Goal: Book appointment/travel/reservation

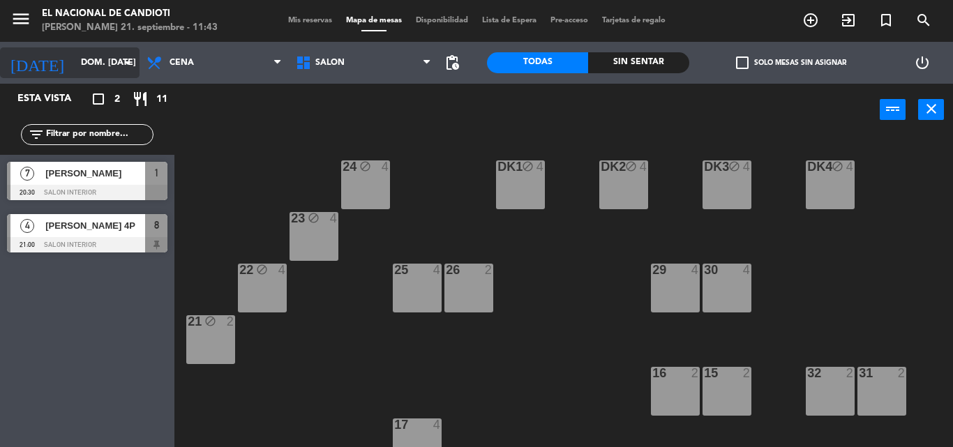
click at [128, 63] on icon "arrow_drop_down" at bounding box center [127, 62] width 17 height 17
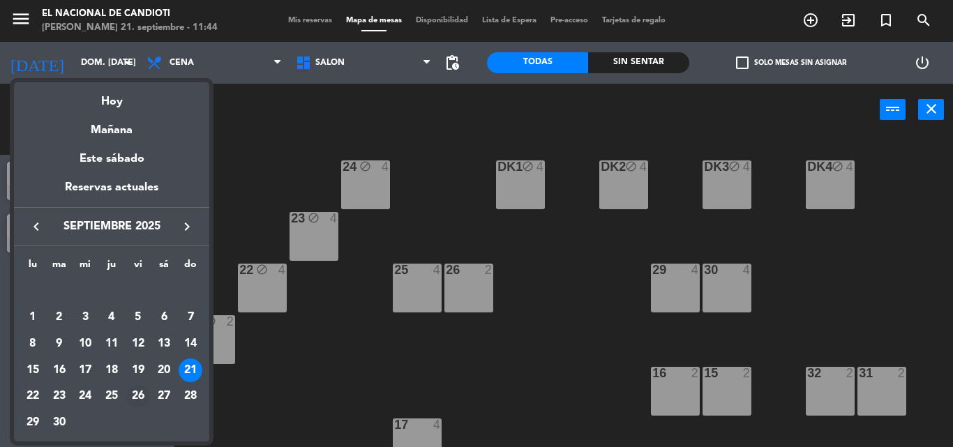
click at [139, 397] on div "26" at bounding box center [138, 397] width 24 height 24
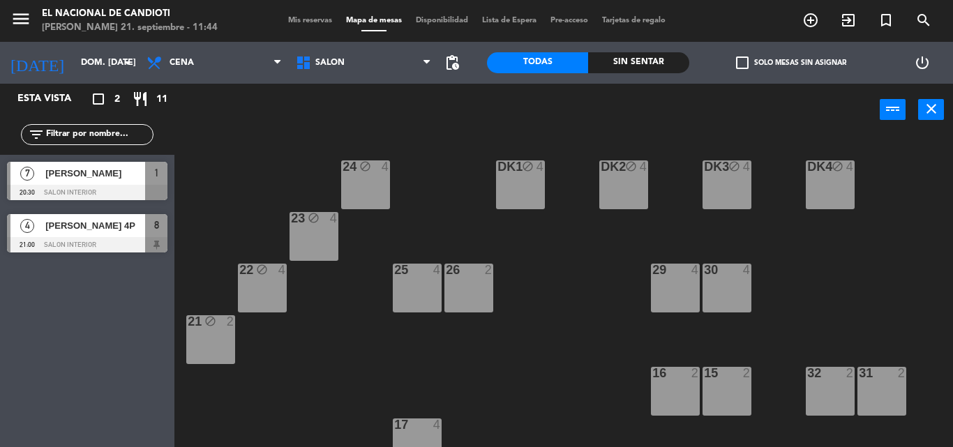
type input "vie. [DATE]"
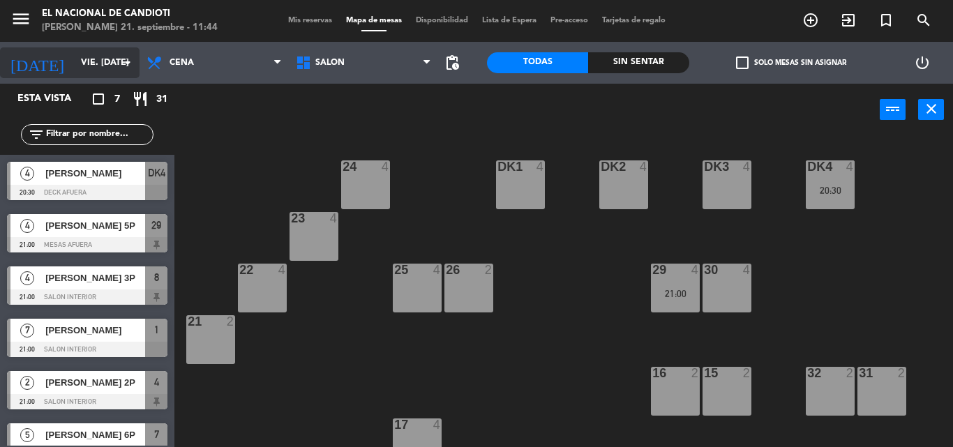
click at [136, 69] on input "vie. [DATE]" at bounding box center [133, 63] width 118 height 24
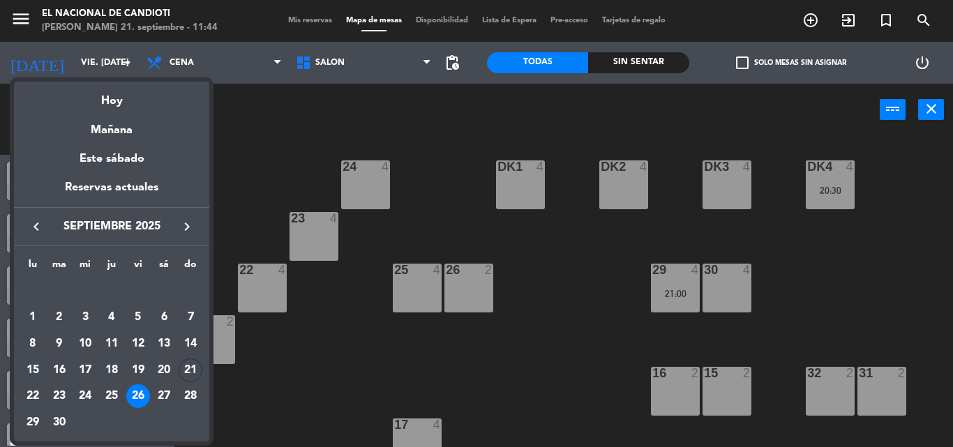
click at [281, 161] on div at bounding box center [476, 223] width 953 height 447
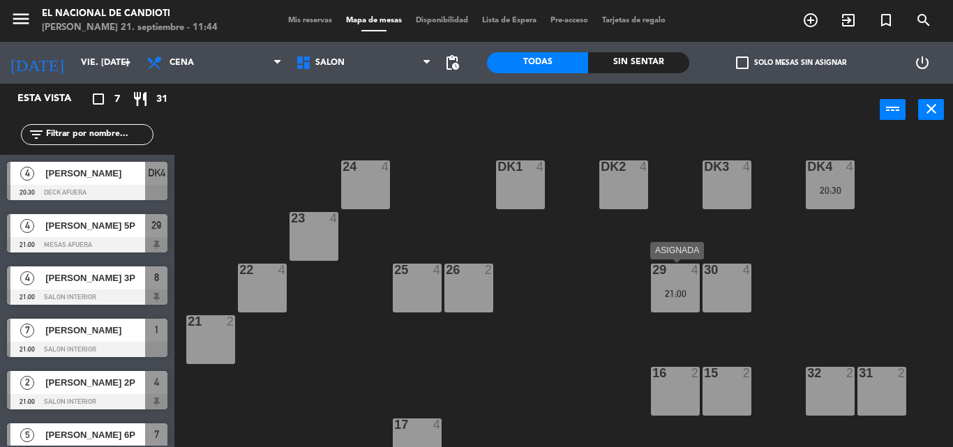
click at [653, 276] on div "29" at bounding box center [652, 270] width 1 height 13
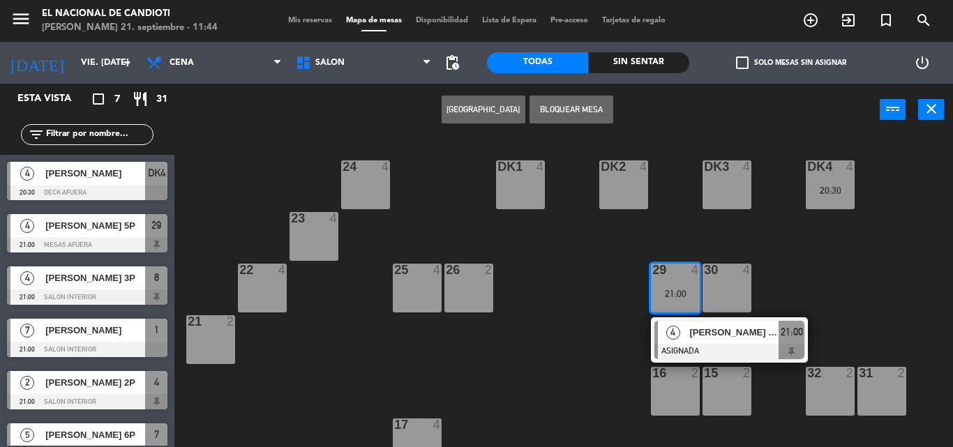
click at [575, 328] on div "24 4 DK1 4 DK2 4 DK3 4 DK4 4 20:30 23 4 22 4 25 4 26 2 30 4 29 4 21:00 4 [PERSO…" at bounding box center [568, 291] width 769 height 311
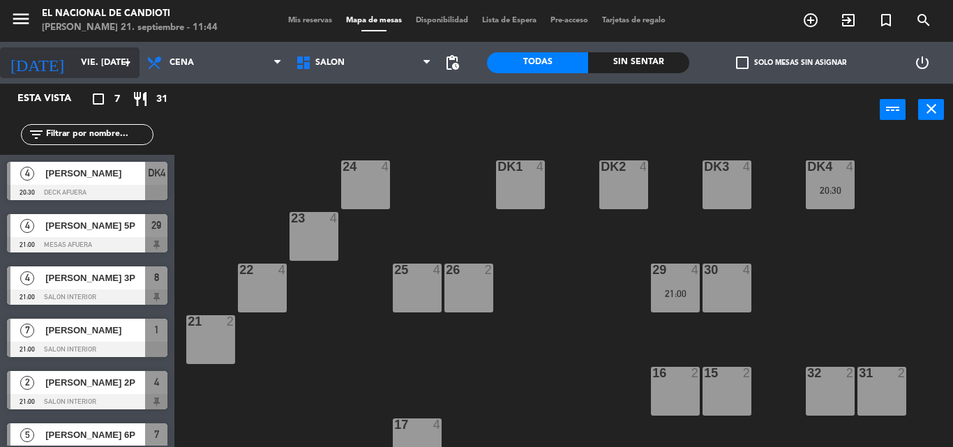
click at [126, 64] on icon "arrow_drop_down" at bounding box center [127, 62] width 17 height 17
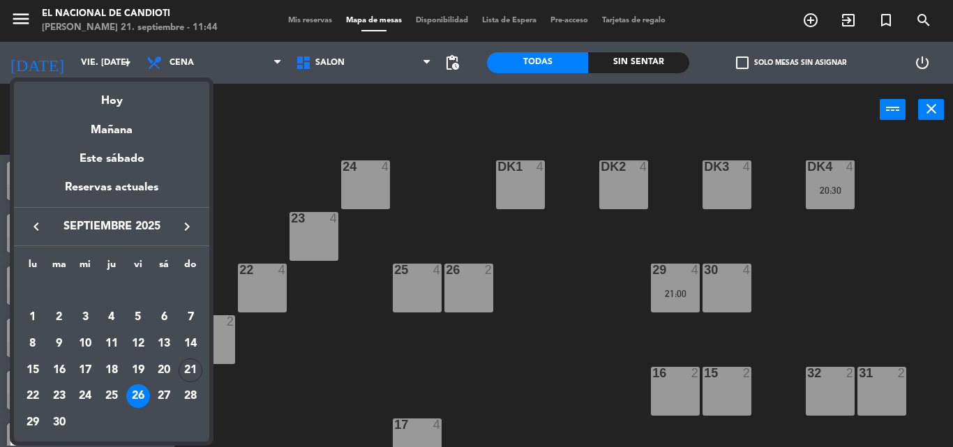
click at [366, 109] on div at bounding box center [476, 223] width 953 height 447
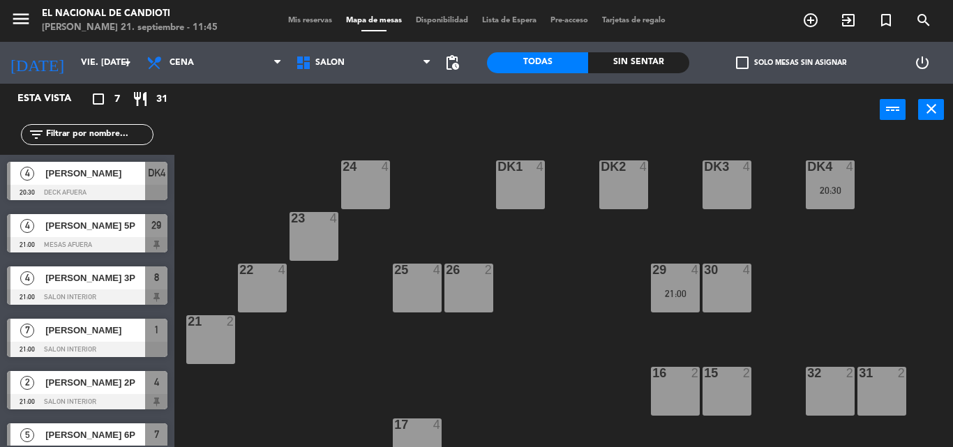
click at [474, 288] on div "26 2" at bounding box center [468, 288] width 49 height 49
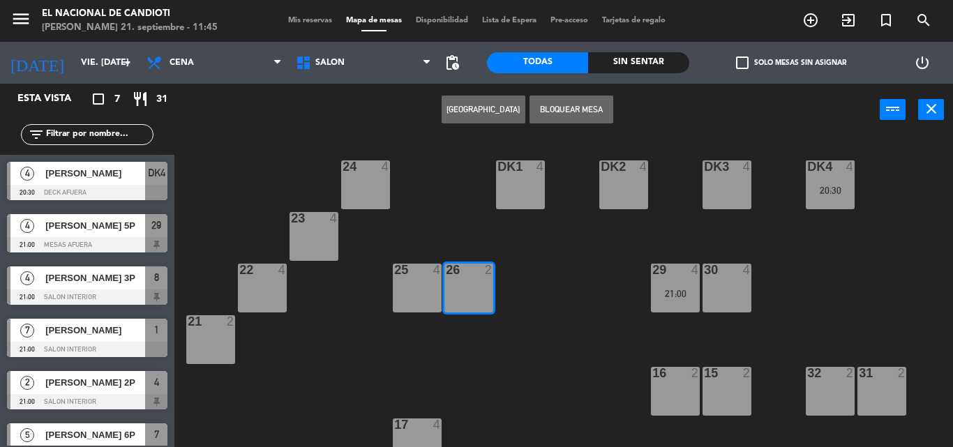
click at [604, 270] on div "24 4 DK1 4 DK2 4 DK3 4 DK4 4 20:30 23 4 22 4 25 4 26 2 30 4 29 4 21:00 21 2 16 …" at bounding box center [568, 291] width 769 height 311
